Goal: Navigation & Orientation: Understand site structure

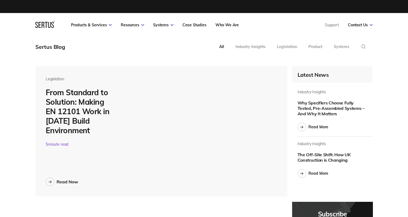
scroll to position [2025, 337]
